Goal: Task Accomplishment & Management: Manage account settings

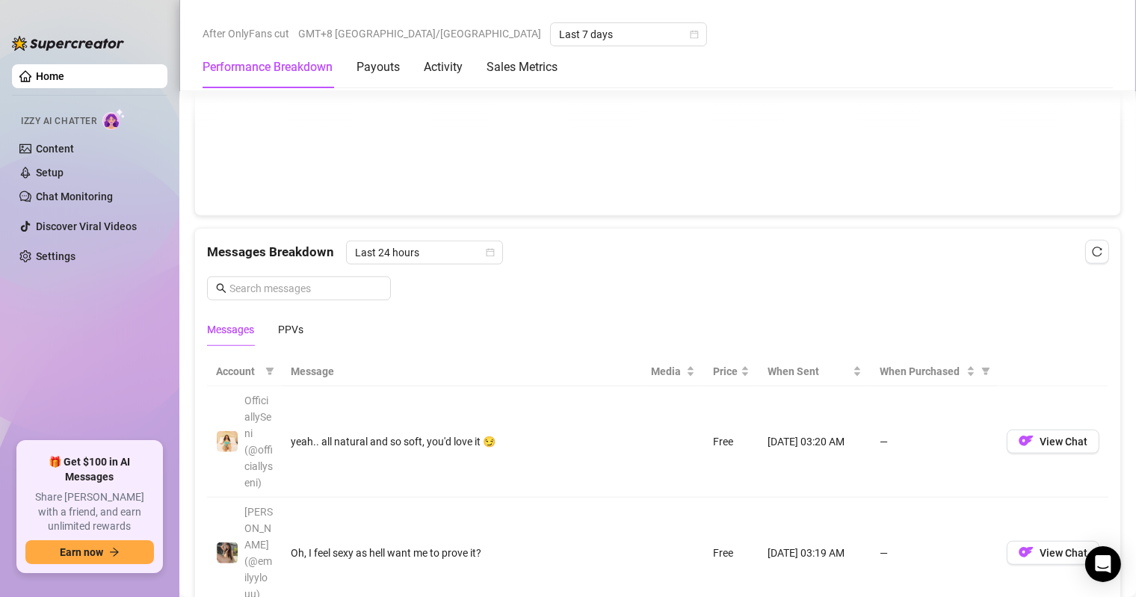
scroll to position [1570, 0]
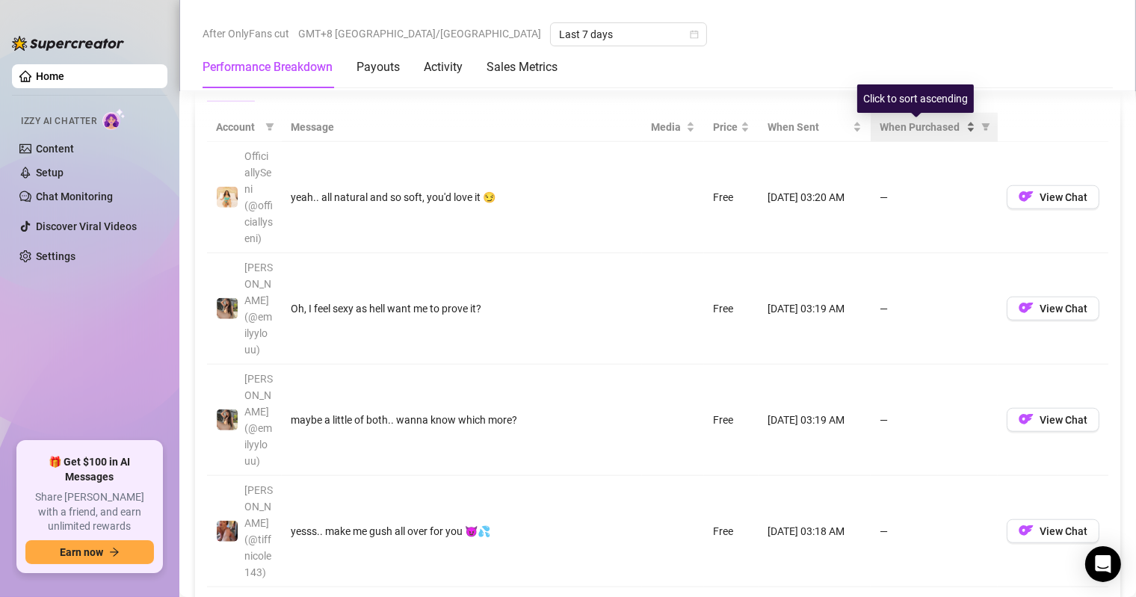
click at [905, 127] on span "When Purchased" at bounding box center [922, 127] width 84 height 16
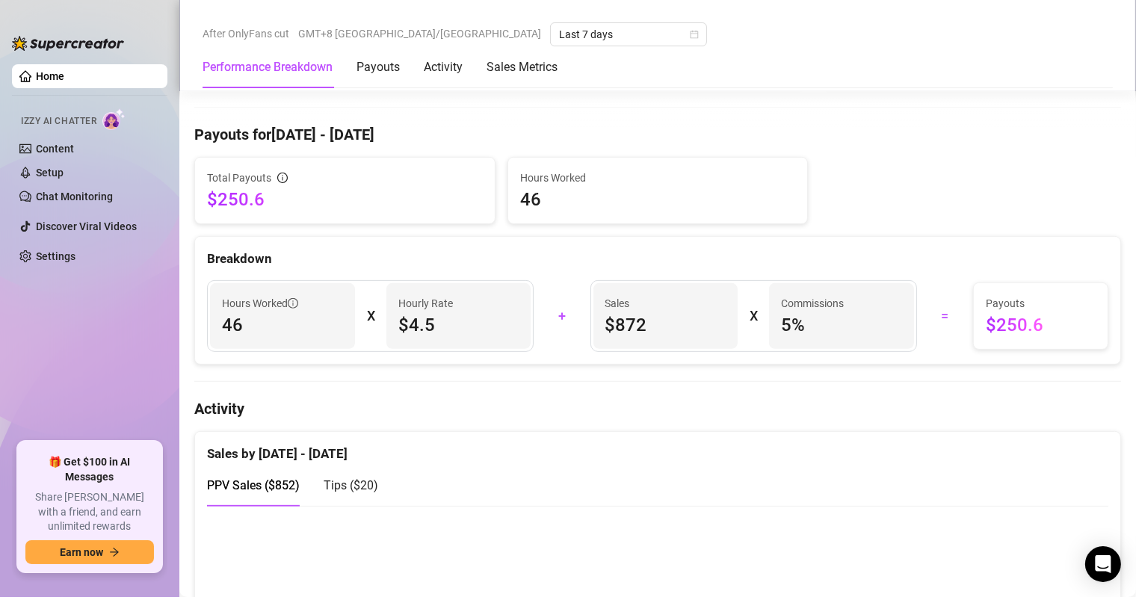
scroll to position [598, 0]
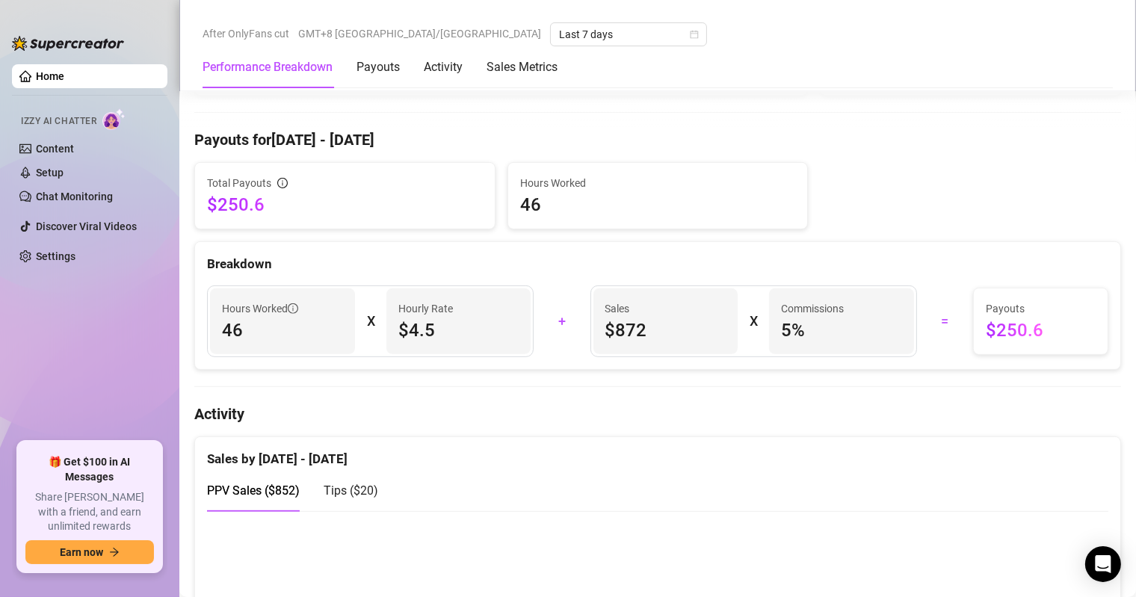
click at [745, 424] on h4 "Activity" at bounding box center [657, 414] width 927 height 21
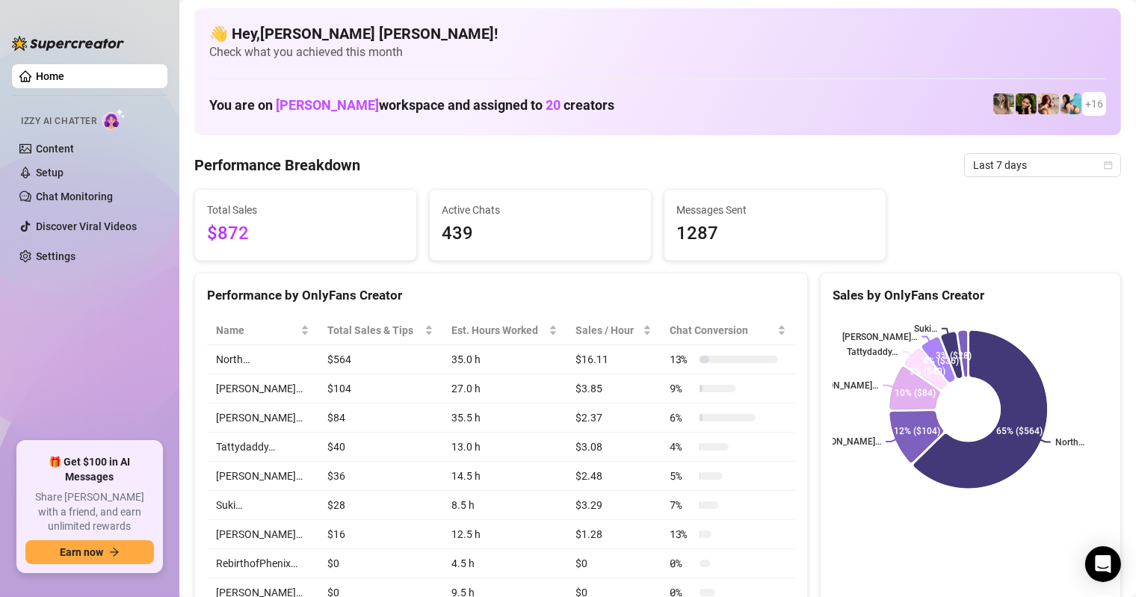
scroll to position [0, 0]
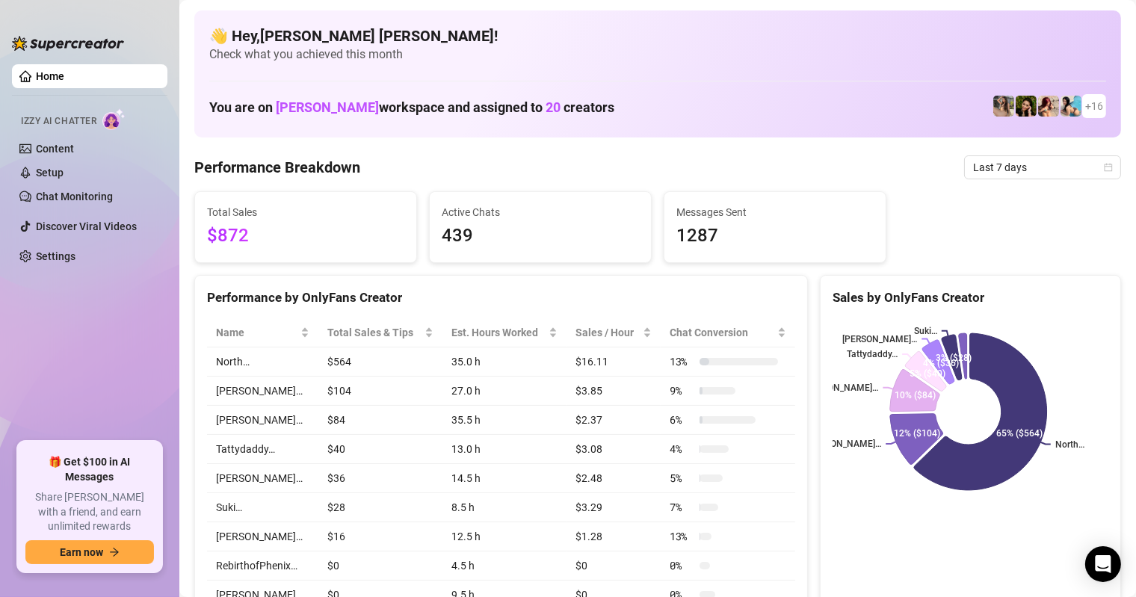
click at [598, 239] on span "439" at bounding box center [540, 236] width 197 height 28
click at [1086, 111] on span "+ 16" at bounding box center [1095, 106] width 18 height 16
click at [1061, 108] on img at bounding box center [1071, 106] width 21 height 21
drag, startPoint x: 962, startPoint y: 111, endPoint x: 991, endPoint y: 108, distance: 28.5
click at [964, 111] on div "You are on [PERSON_NAME] workspace and assigned to 20 creators + 16" at bounding box center [657, 106] width 897 height 32
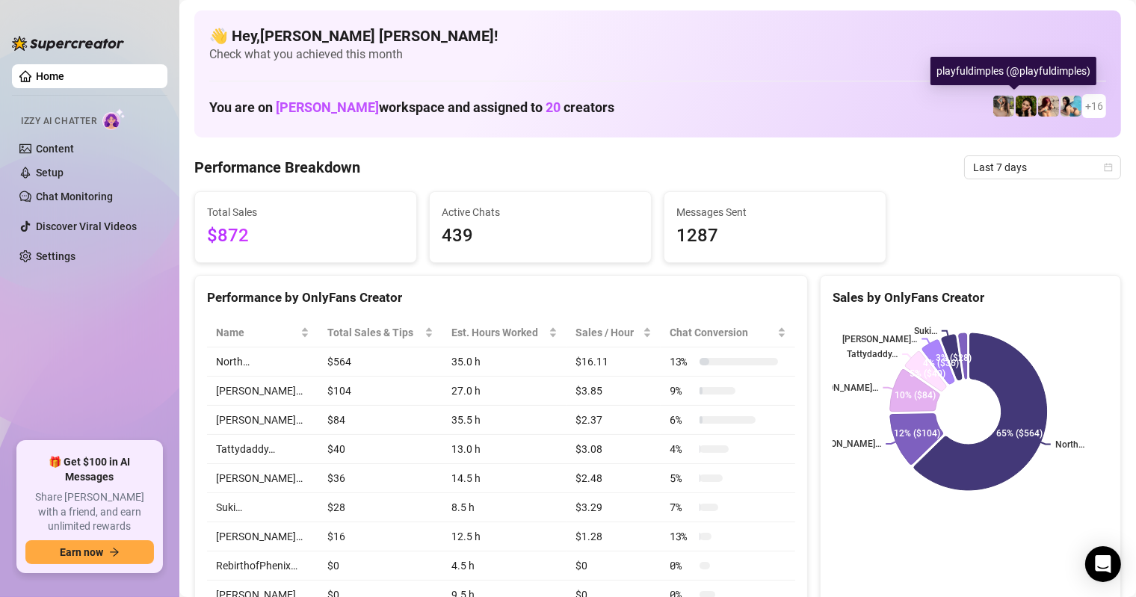
click at [1016, 105] on img at bounding box center [1026, 106] width 21 height 21
click at [1016, 103] on img at bounding box center [1026, 106] width 21 height 21
click at [1016, 102] on img at bounding box center [1026, 106] width 21 height 21
click at [1019, 111] on img at bounding box center [1026, 106] width 21 height 21
click at [1089, 108] on span "+ 16" at bounding box center [1095, 106] width 18 height 16
